Goal: Task Accomplishment & Management: Use online tool/utility

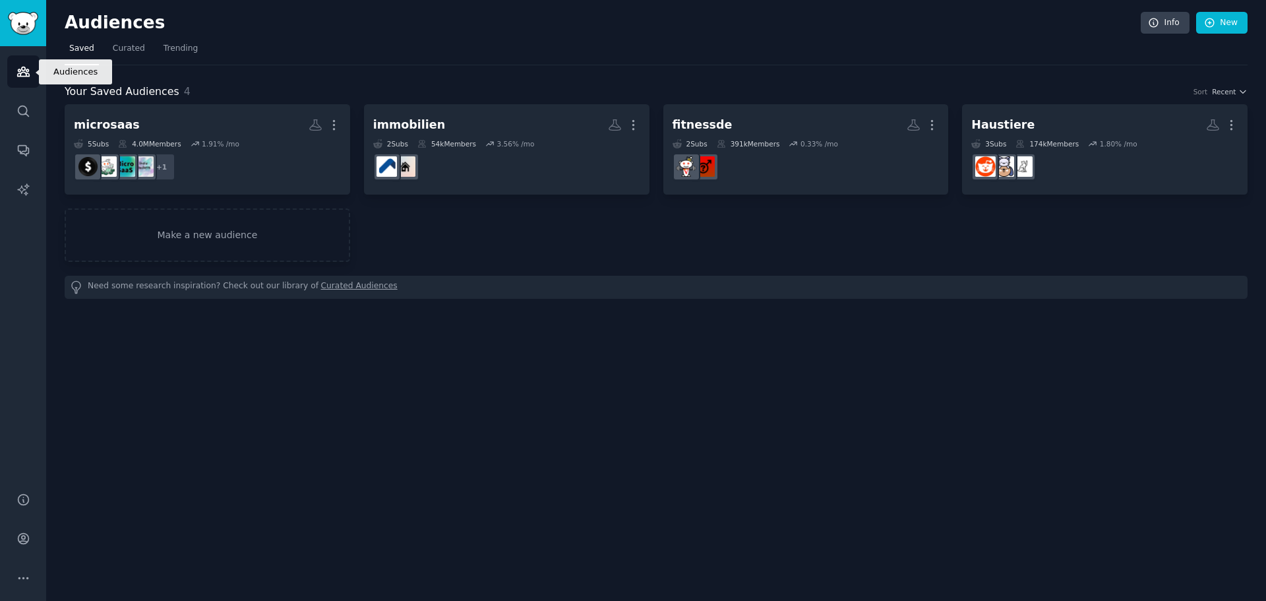
click at [34, 71] on link "Audiences" at bounding box center [23, 71] width 32 height 32
click at [205, 243] on link "Make a new audience" at bounding box center [207, 234] width 285 height 53
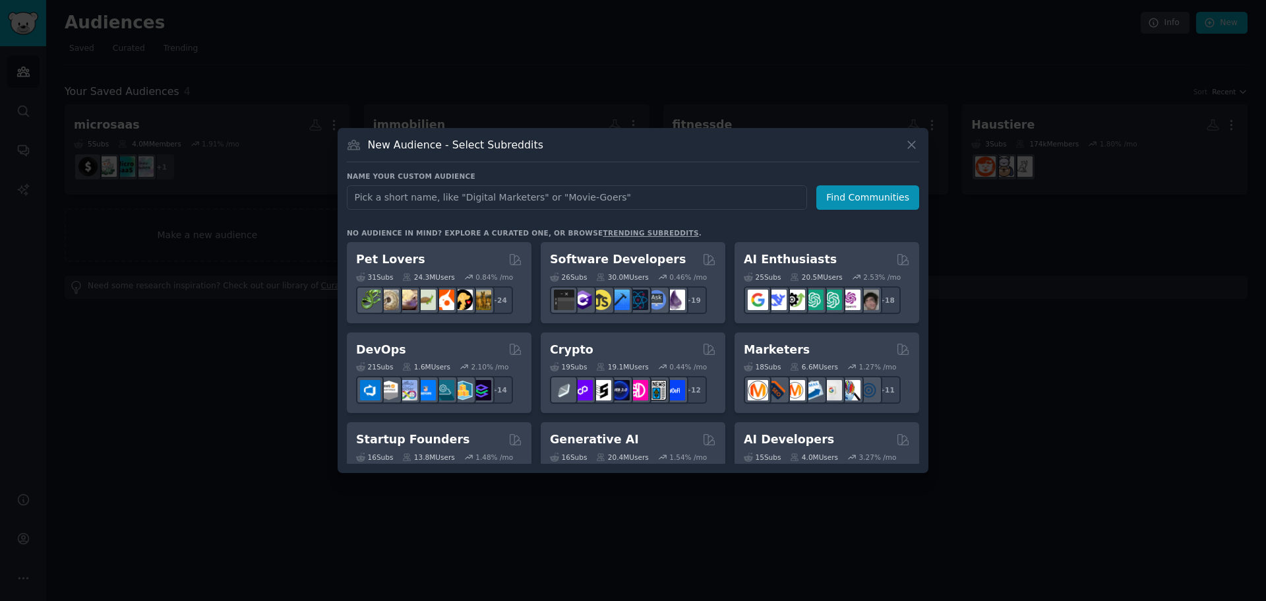
click at [512, 203] on input "text" at bounding box center [577, 197] width 460 height 24
type input "homeoffice"
click button "Find Communities" at bounding box center [867, 197] width 103 height 24
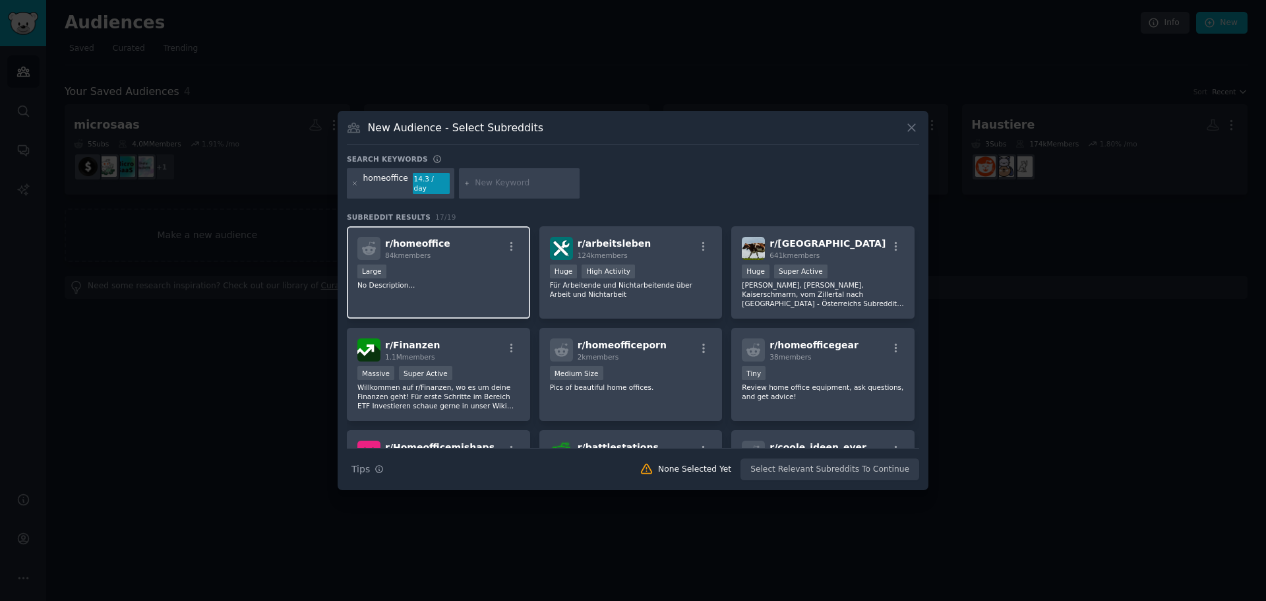
click at [471, 264] on div "Large" at bounding box center [438, 272] width 162 height 16
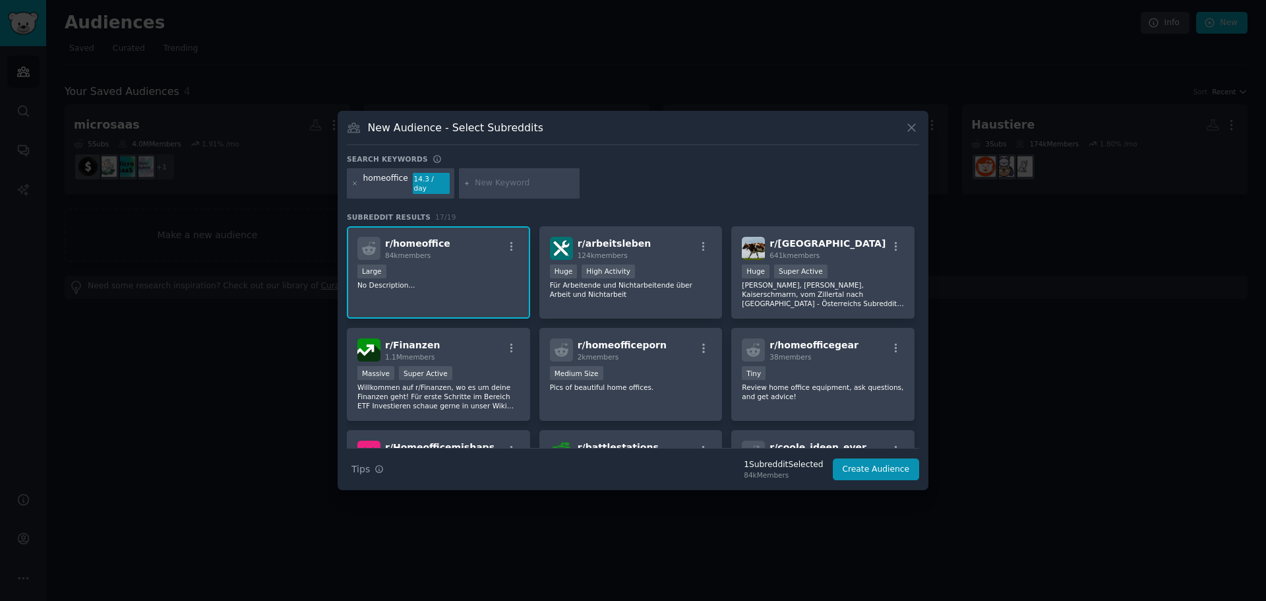
click at [484, 181] on input "text" at bounding box center [525, 183] width 100 height 12
type input "deskcycle"
drag, startPoint x: 502, startPoint y: 184, endPoint x: 425, endPoint y: 183, distance: 77.1
click at [425, 183] on div "homeoffice 13.9 / day deskcycle 7.3 / yr" at bounding box center [633, 185] width 572 height 35
click at [465, 183] on icon at bounding box center [466, 183] width 7 height 7
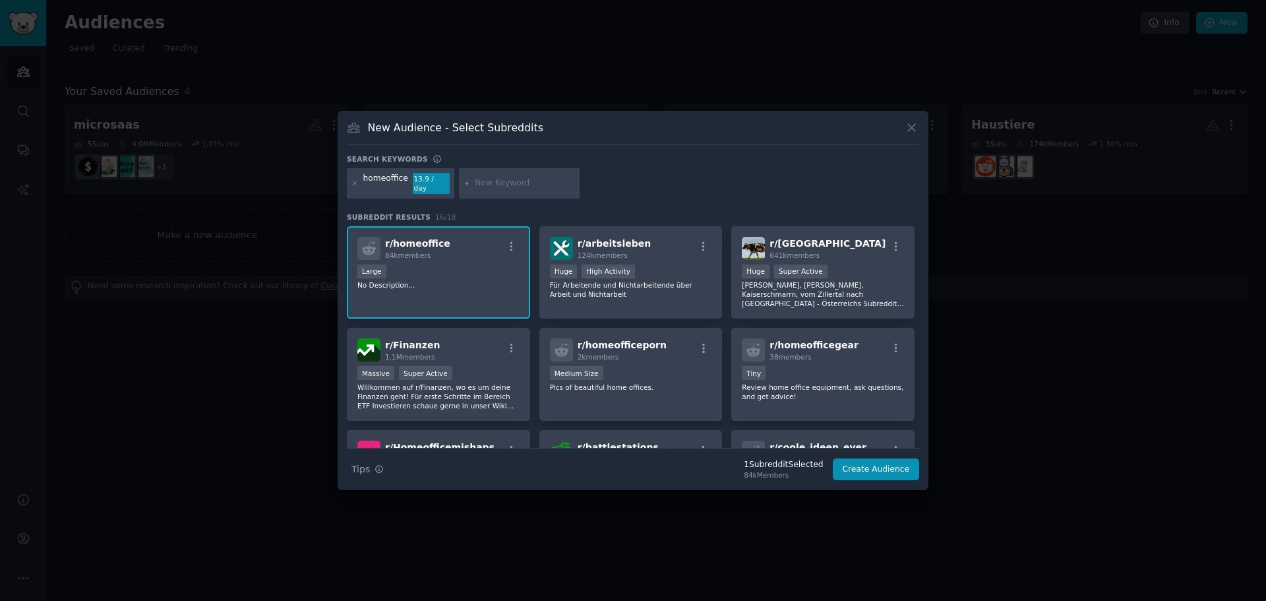
click at [463, 183] on icon at bounding box center [466, 183] width 7 height 7
click at [475, 181] on input "text" at bounding box center [525, 183] width 100 height 12
type input "desk fitness"
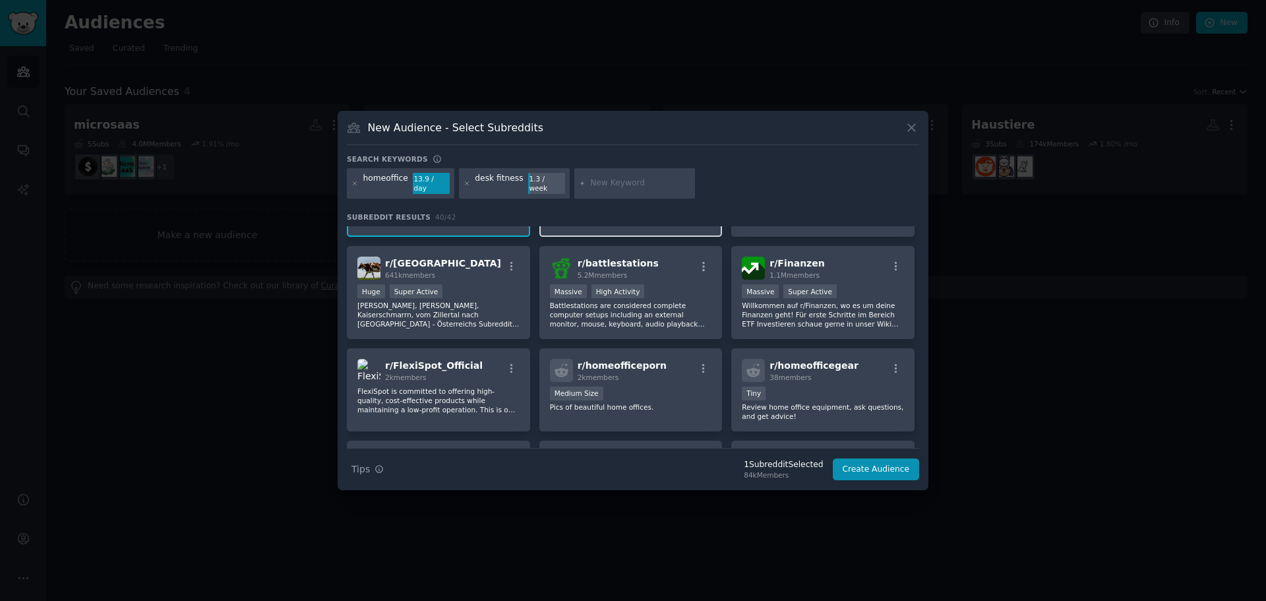
scroll to position [223, 0]
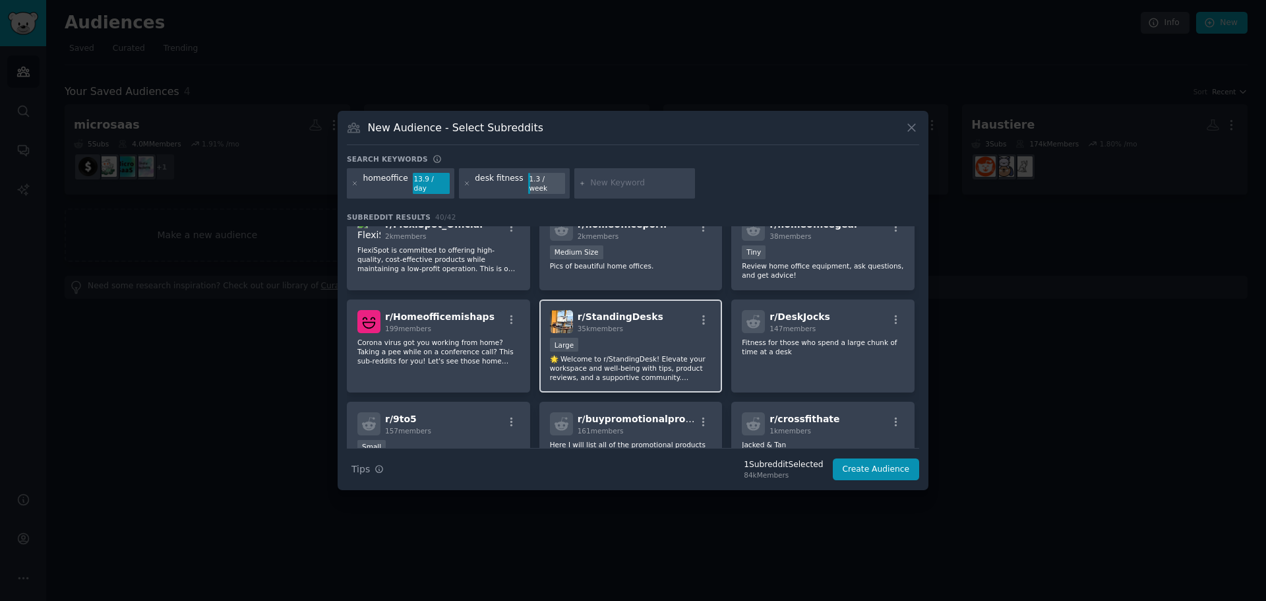
click at [677, 313] on div "r/ StandingDesks 35k members" at bounding box center [631, 321] width 162 height 23
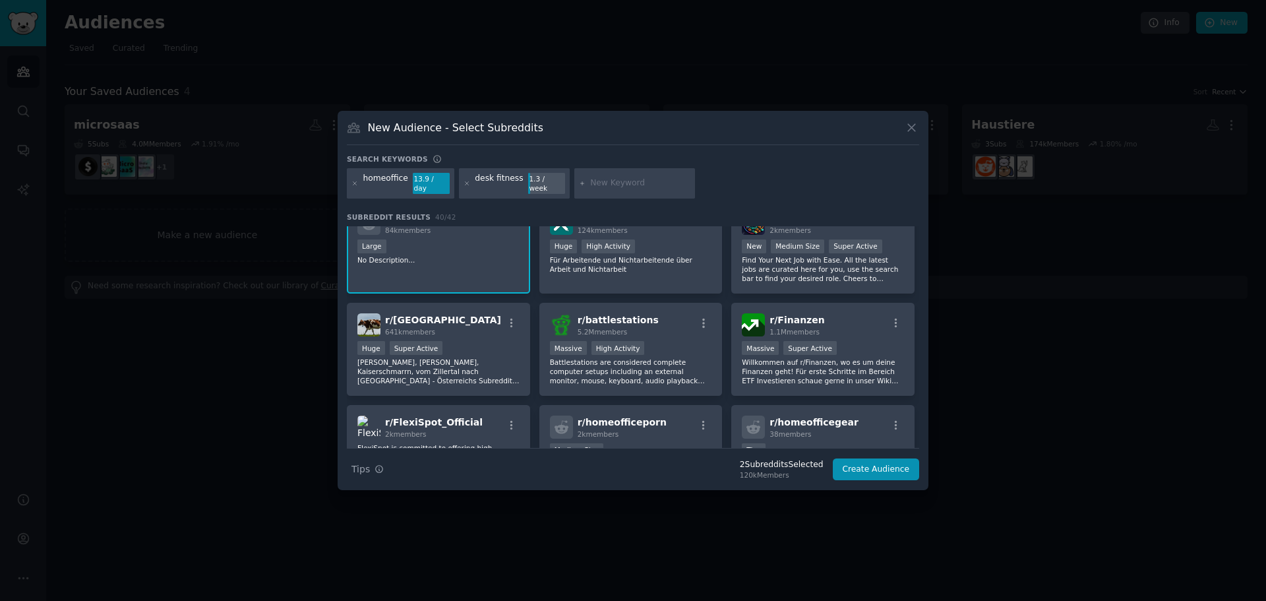
scroll to position [0, 0]
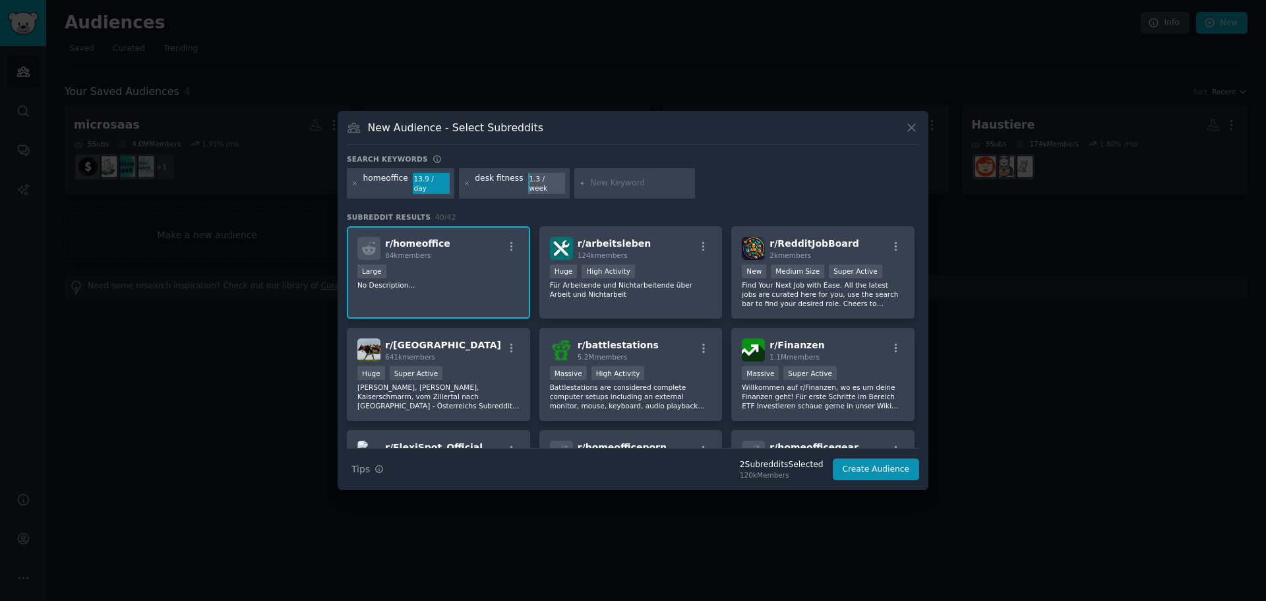
click at [645, 176] on div at bounding box center [634, 183] width 121 height 30
click at [636, 186] on input "text" at bounding box center [640, 183] width 100 height 12
type input "[PERSON_NAME]"
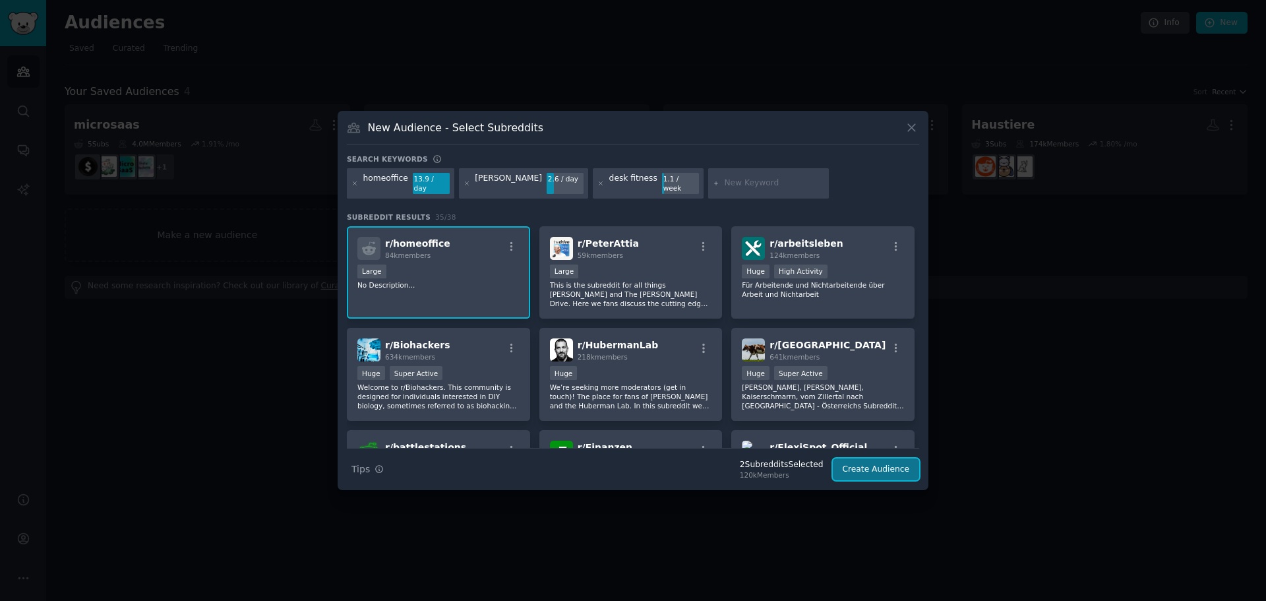
click at [902, 466] on button "Create Audience" at bounding box center [876, 469] width 87 height 22
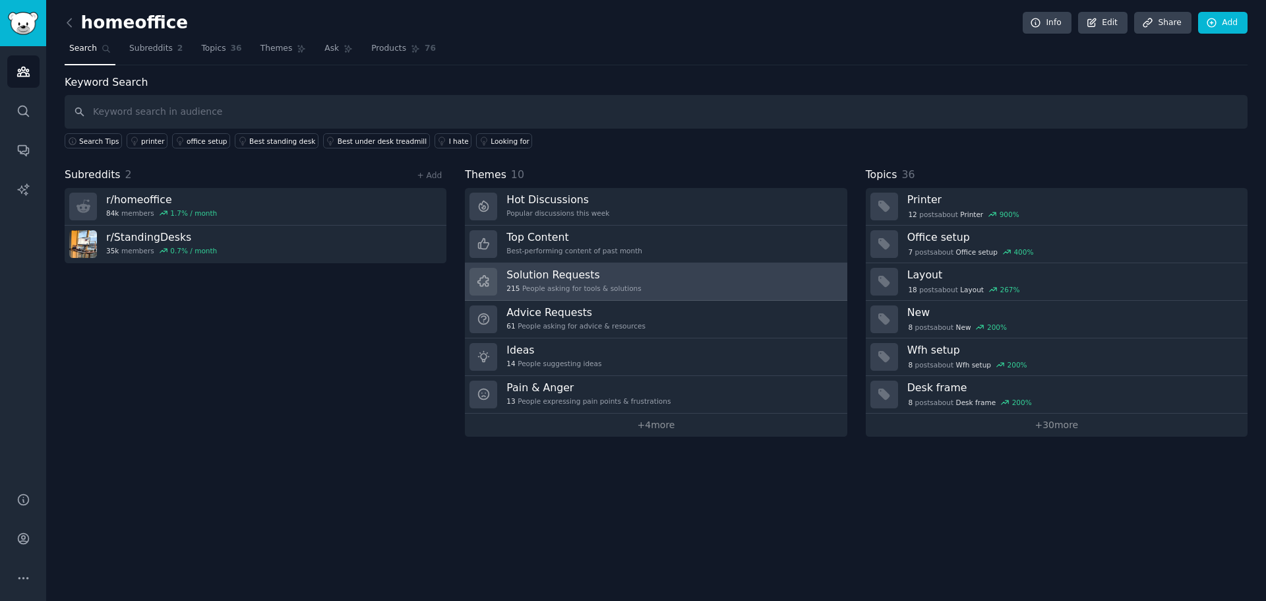
click at [636, 278] on link "Solution Requests 215 People asking for tools & solutions" at bounding box center [656, 282] width 382 height 38
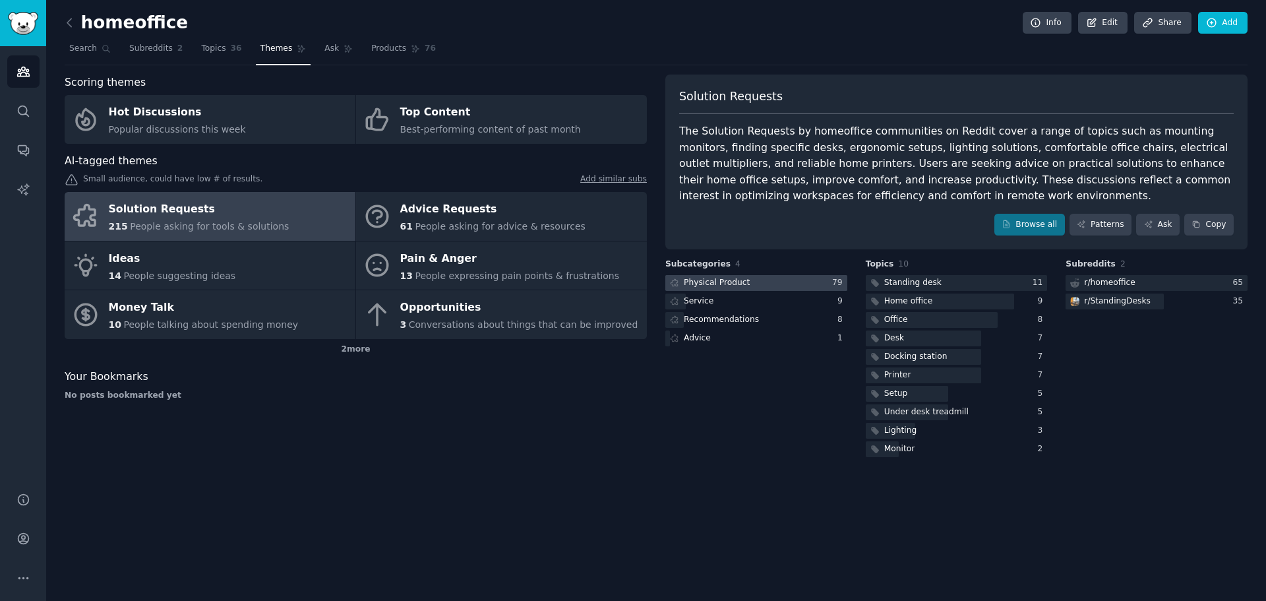
click at [746, 280] on div at bounding box center [756, 283] width 182 height 16
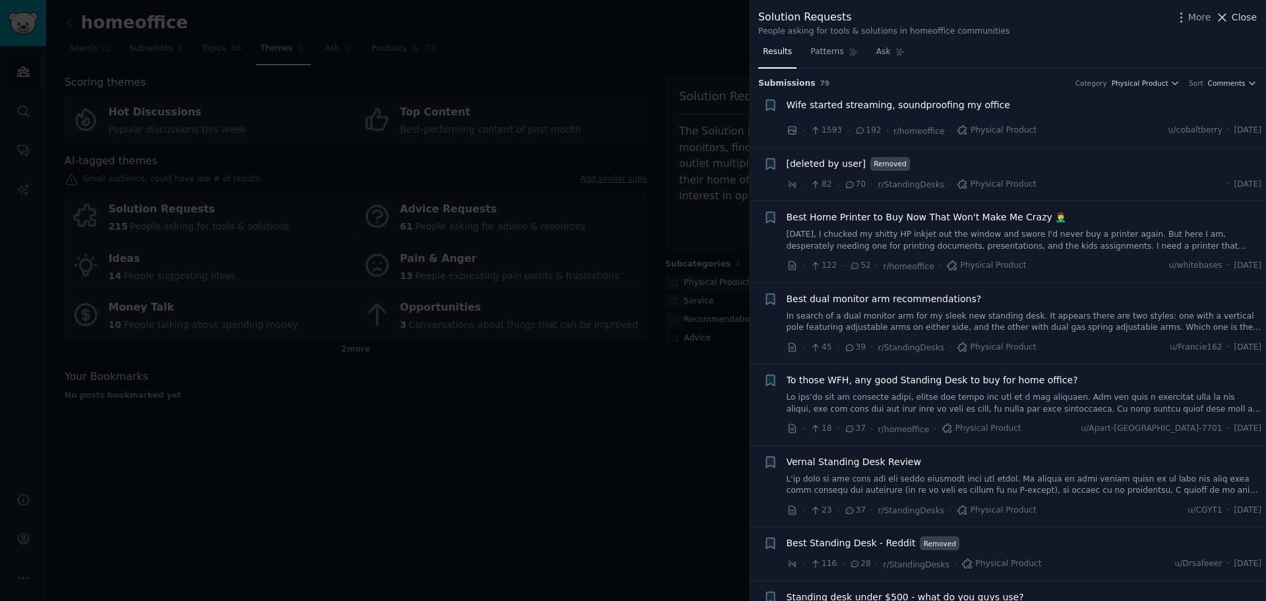
click at [1245, 15] on span "Close" at bounding box center [1244, 18] width 25 height 14
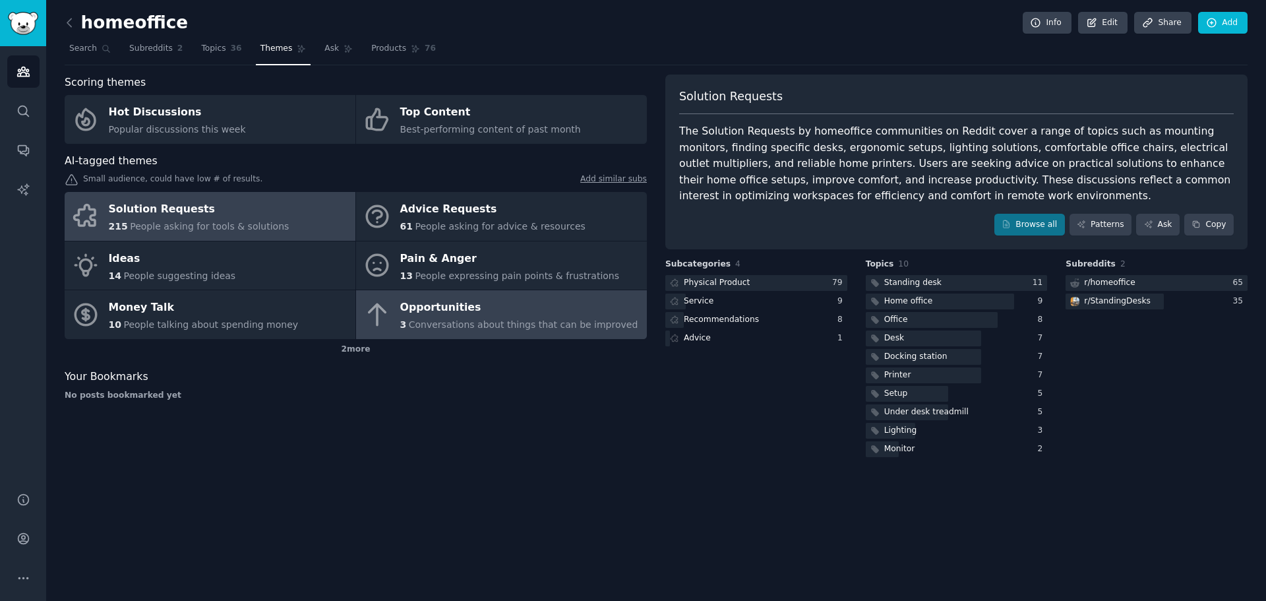
click at [451, 315] on div "Opportunities" at bounding box center [519, 307] width 238 height 21
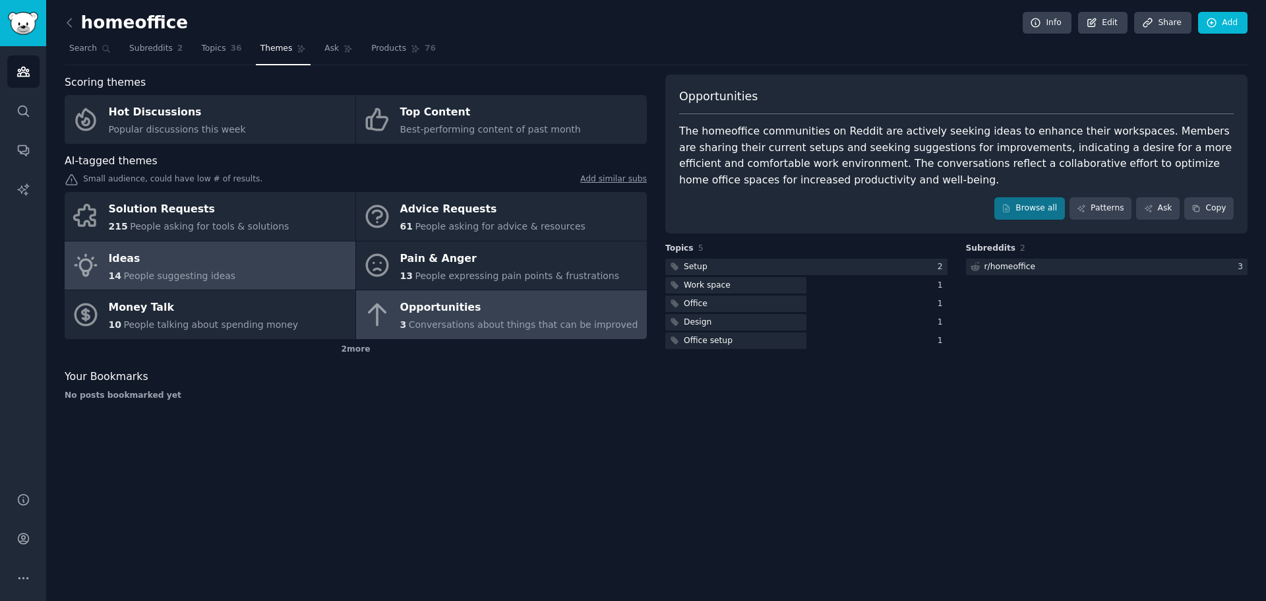
click at [136, 252] on div "Ideas" at bounding box center [172, 258] width 127 height 21
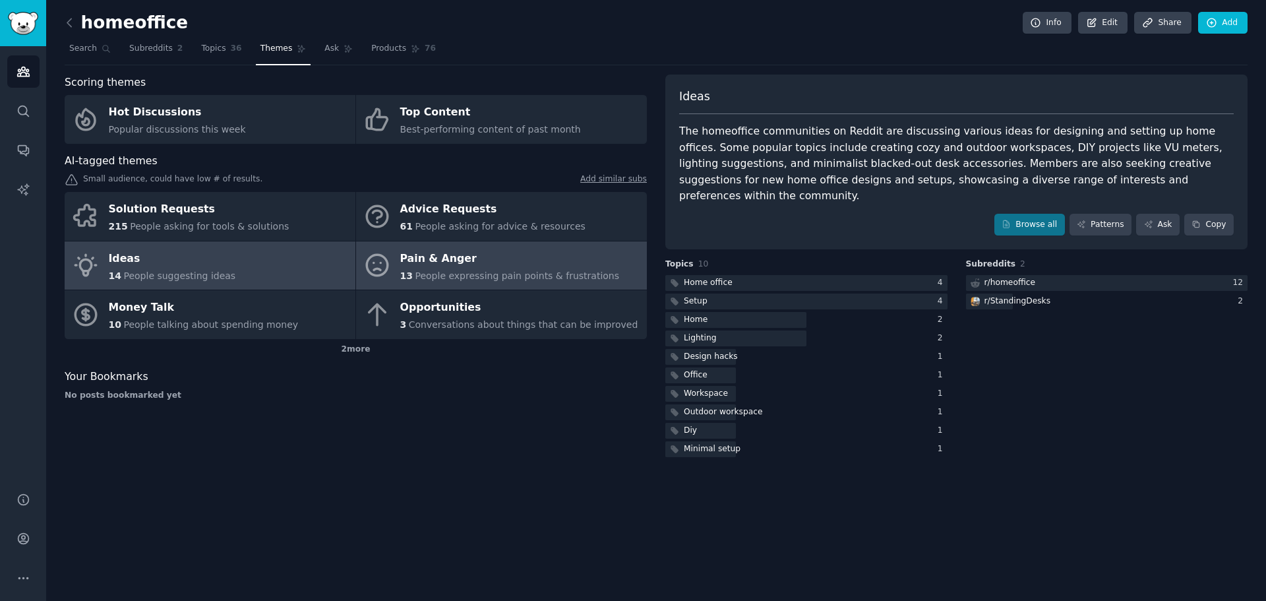
click at [495, 251] on div "Pain & Anger" at bounding box center [510, 258] width 220 height 21
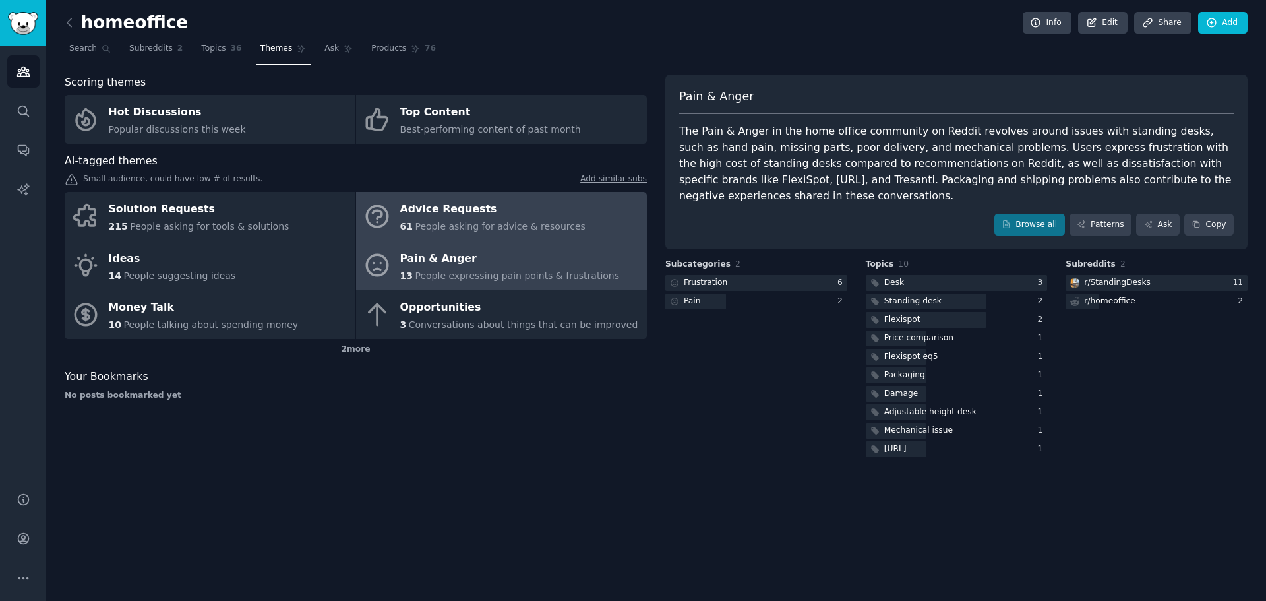
click at [369, 210] on icon at bounding box center [377, 216] width 21 height 21
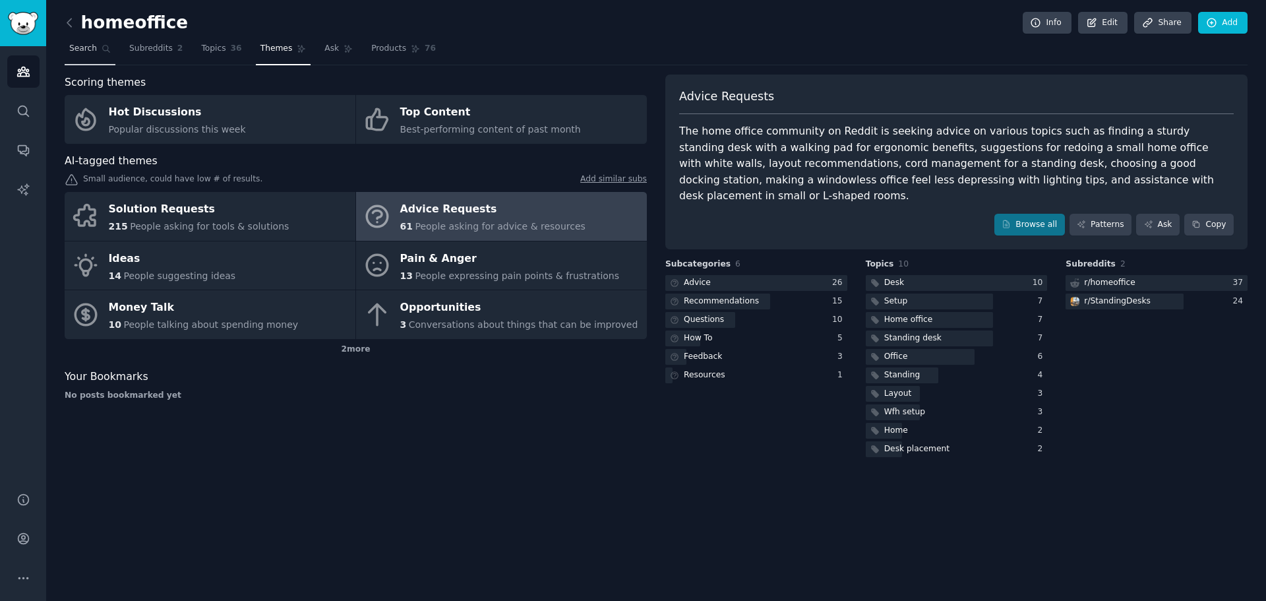
click at [95, 44] on link "Search" at bounding box center [90, 51] width 51 height 27
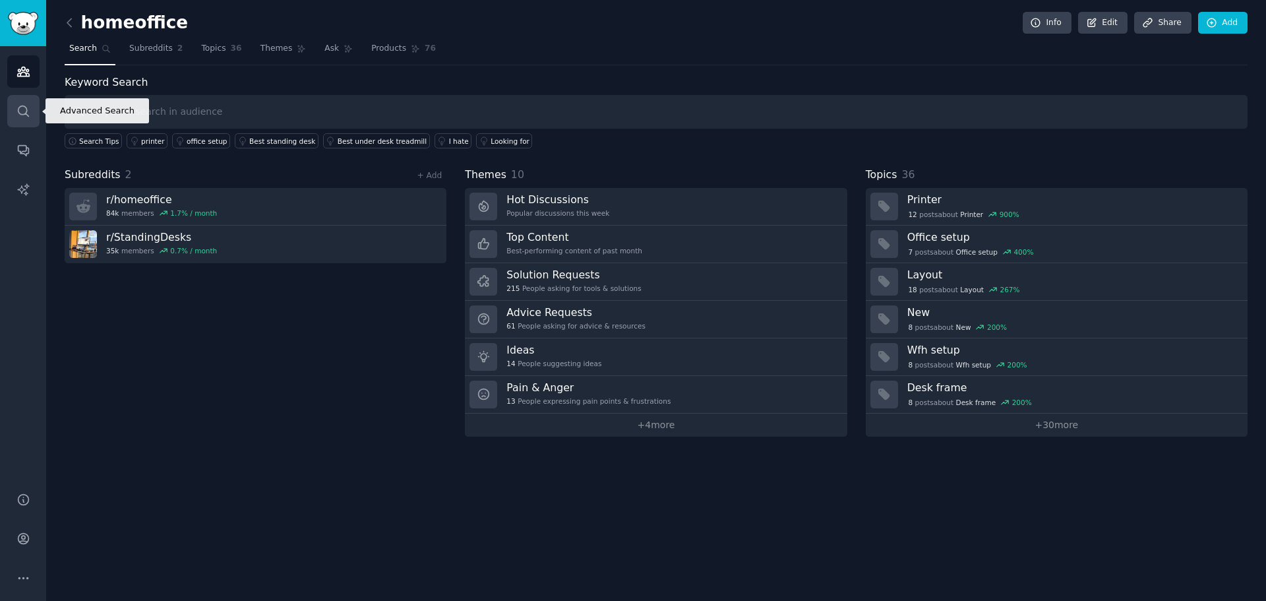
click at [22, 115] on icon "Sidebar" at bounding box center [23, 110] width 11 height 11
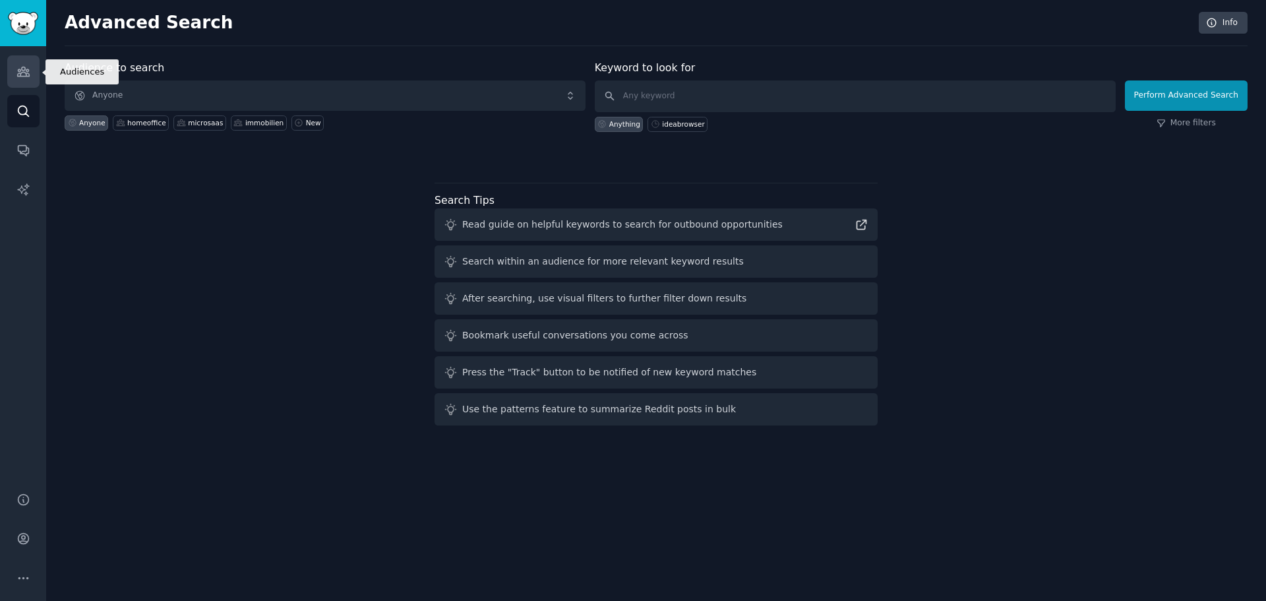
click at [29, 75] on icon "Sidebar" at bounding box center [23, 71] width 12 height 9
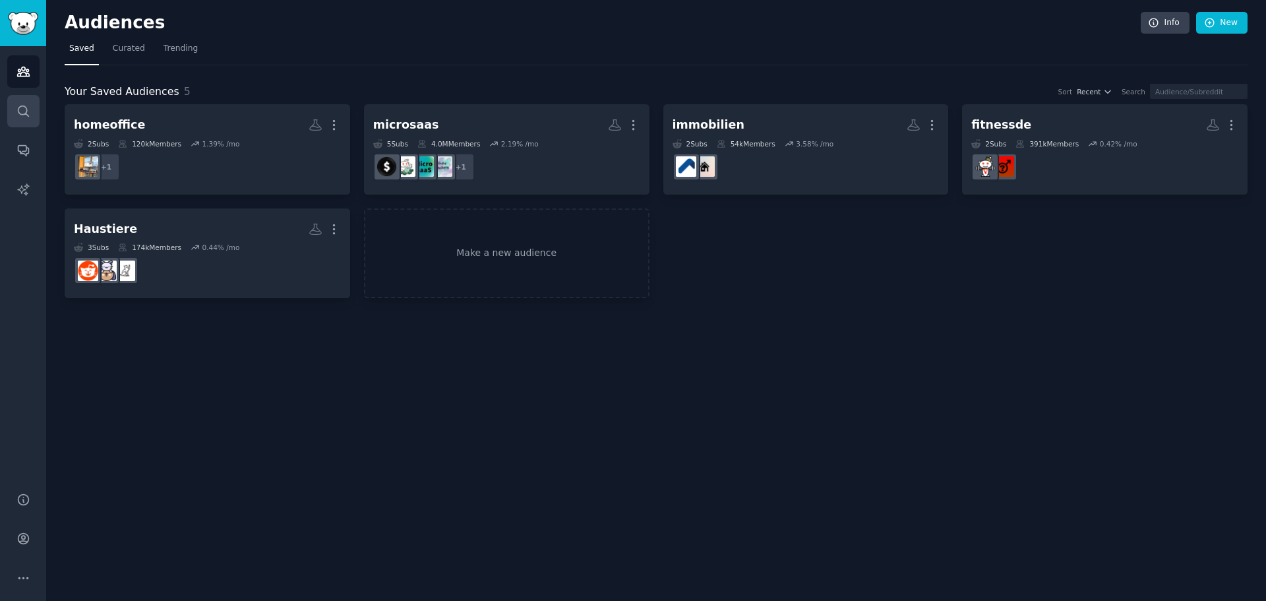
click at [17, 117] on icon "Sidebar" at bounding box center [23, 111] width 14 height 14
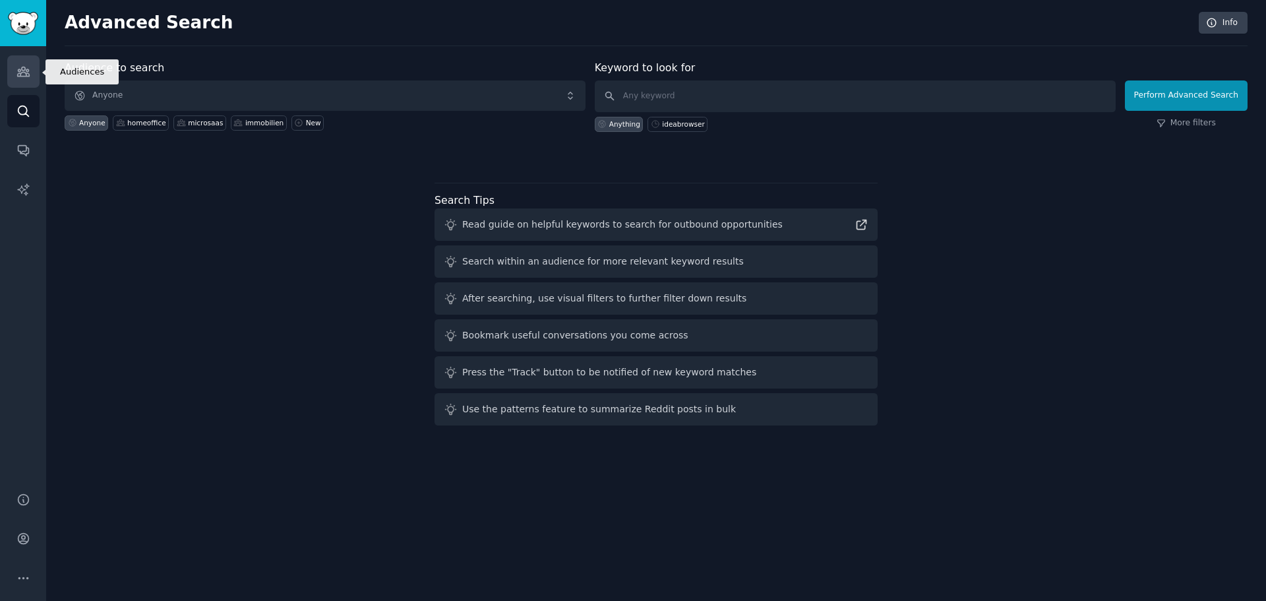
click at [16, 66] on icon "Sidebar" at bounding box center [23, 72] width 14 height 14
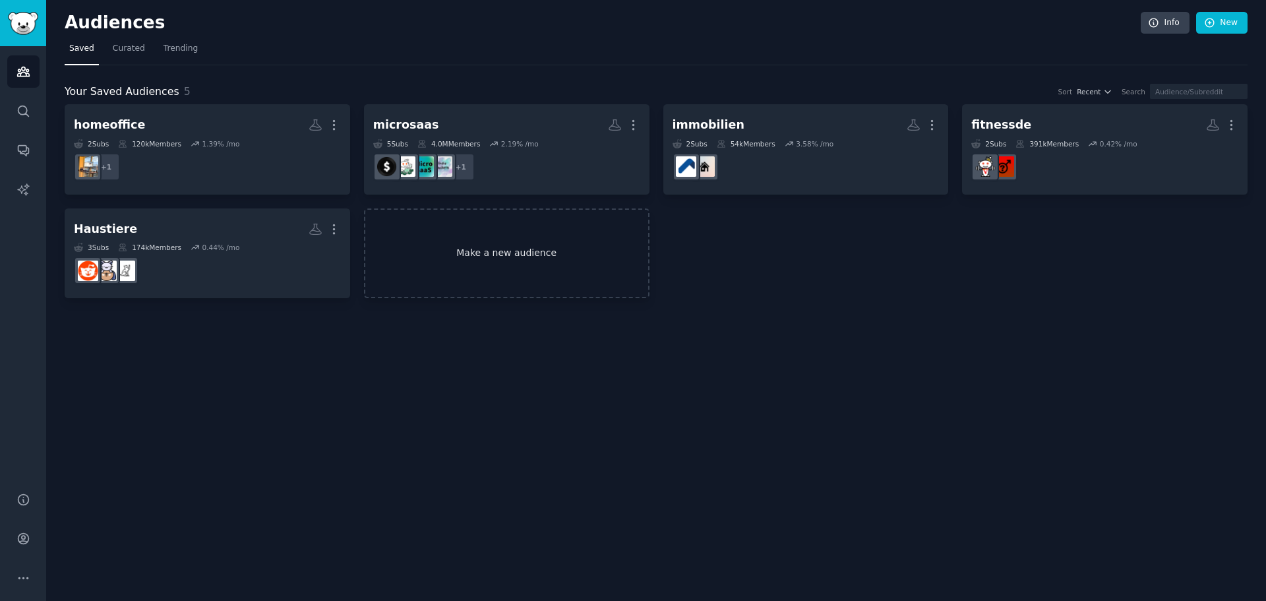
click at [432, 224] on link "Make a new audience" at bounding box center [506, 253] width 285 height 90
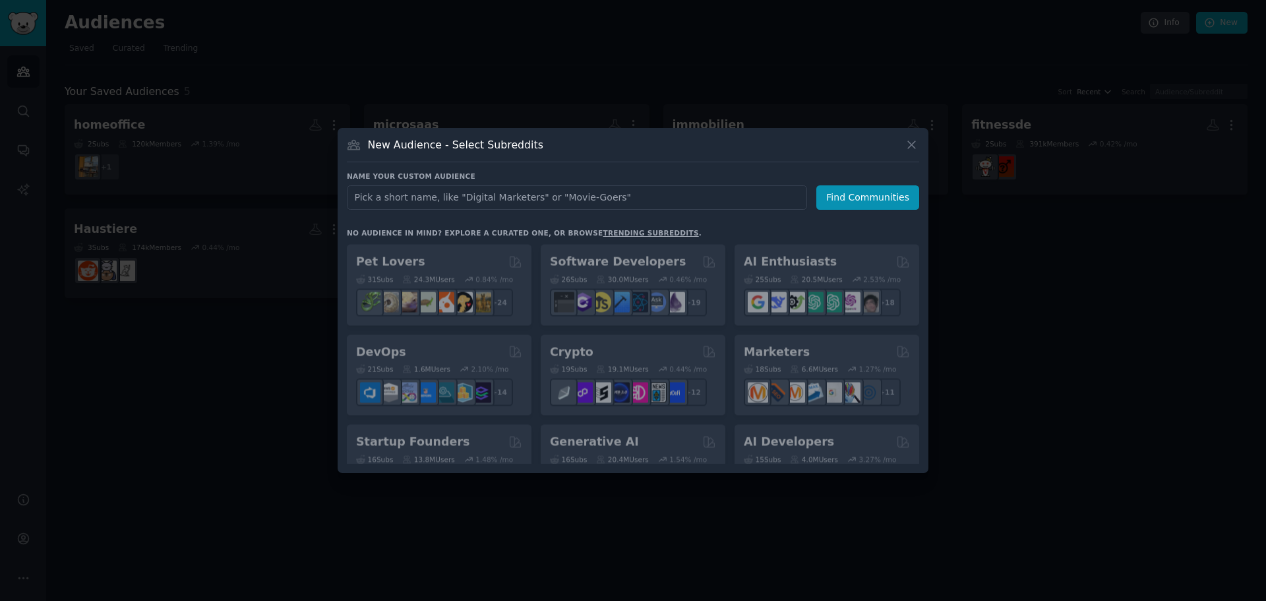
click at [512, 200] on input "text" at bounding box center [577, 197] width 460 height 24
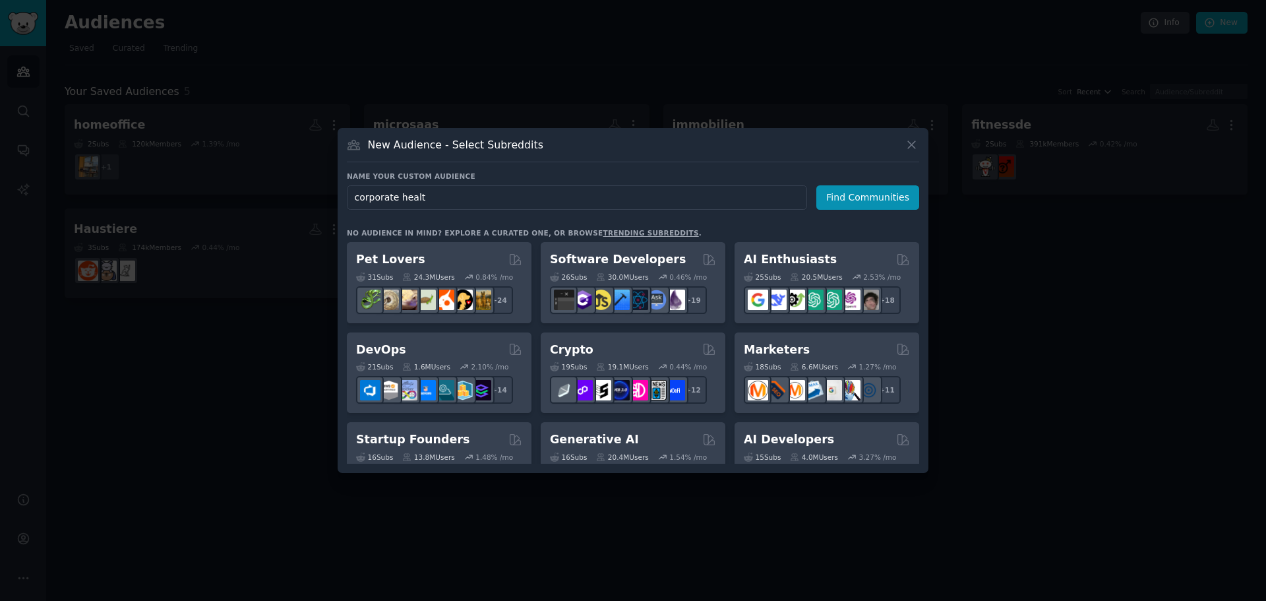
type input "corporate health"
click button "Find Communities" at bounding box center [867, 197] width 103 height 24
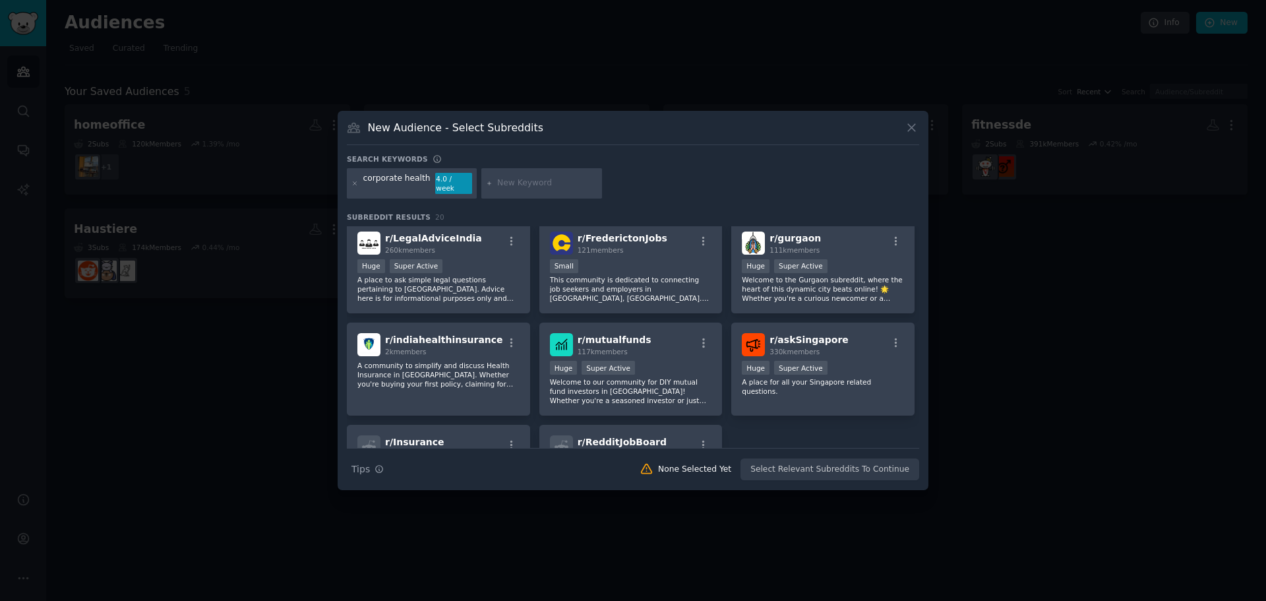
scroll to position [417, 0]
